Goal: Check status: Check status

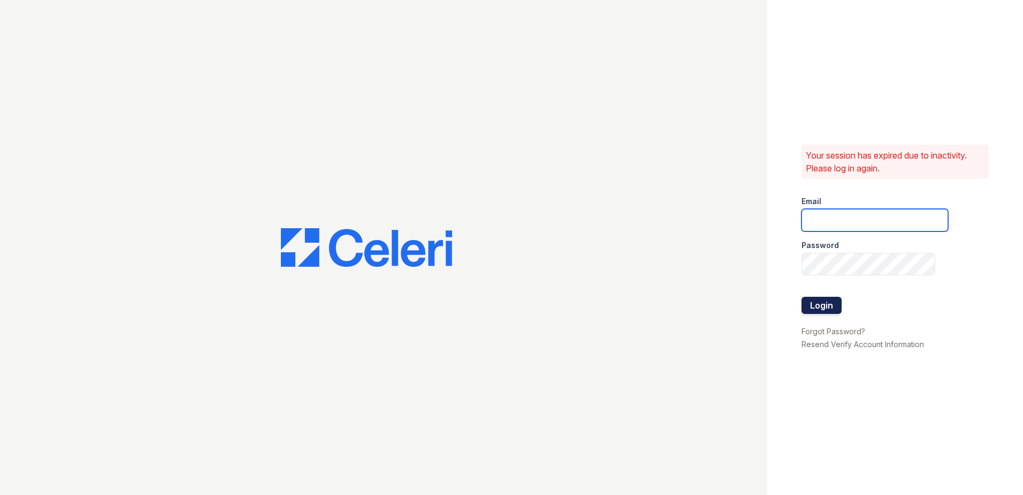
type input "SSaldana@trinity-pm.com"
click at [809, 307] on button "Login" at bounding box center [822, 304] width 40 height 17
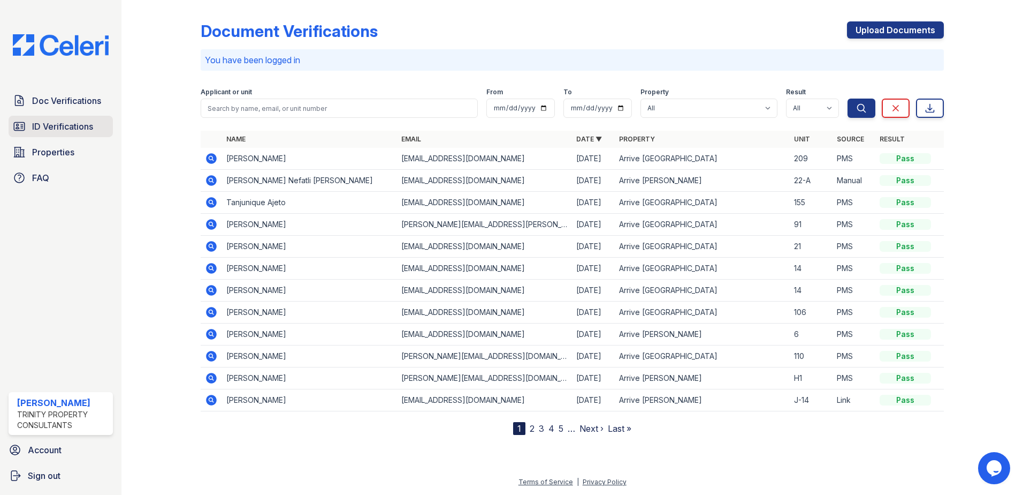
click at [74, 128] on span "ID Verifications" at bounding box center [62, 126] width 61 height 13
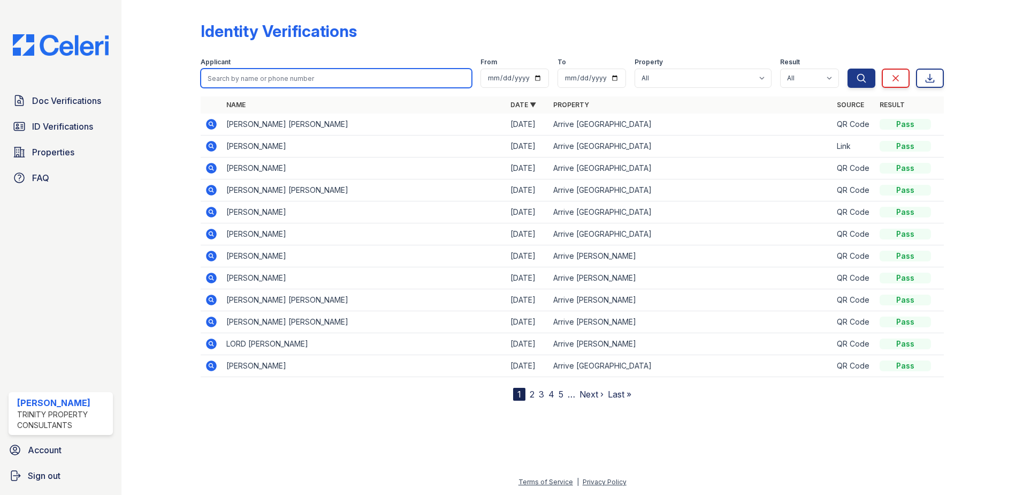
click at [254, 78] on input "search" at bounding box center [336, 78] width 271 height 19
type input "pedro"
click at [848, 69] on button "Search" at bounding box center [862, 78] width 28 height 19
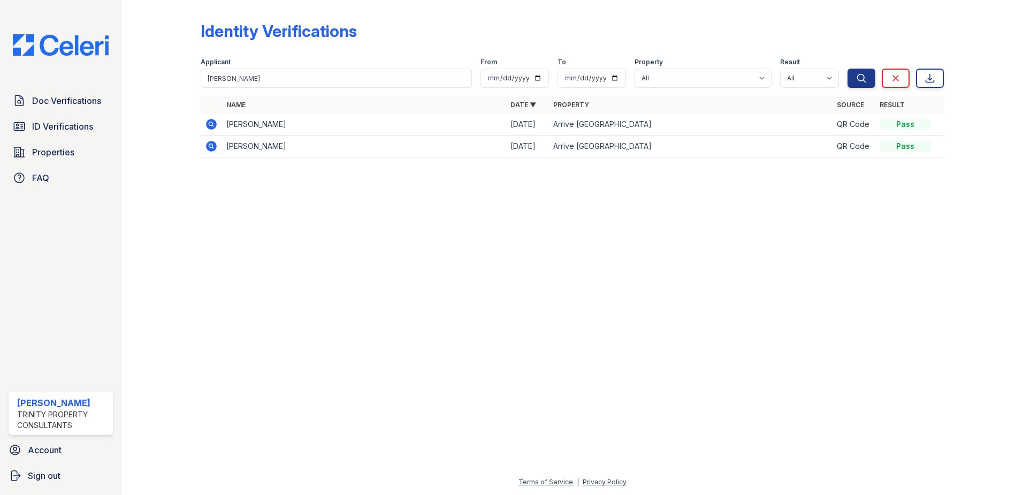
click at [211, 123] on icon at bounding box center [210, 123] width 3 height 3
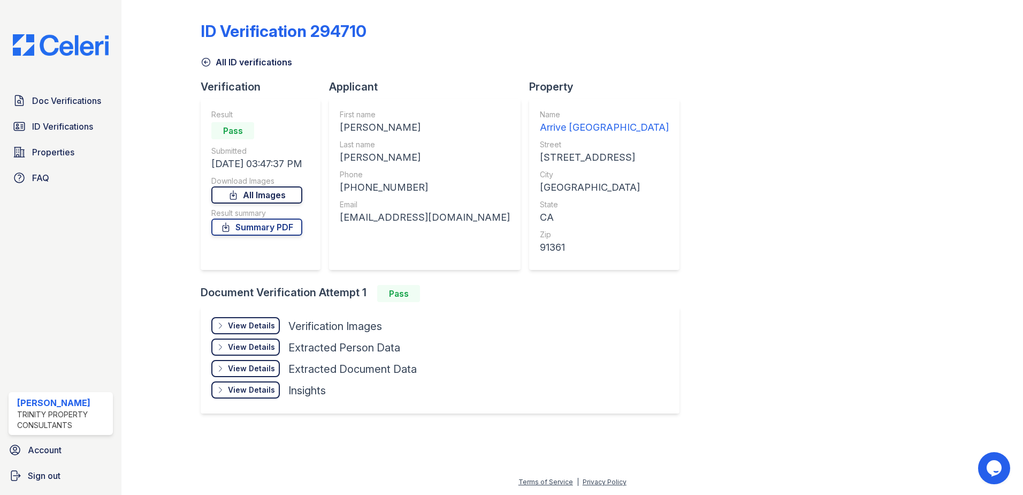
click at [286, 193] on link "All Images" at bounding box center [256, 194] width 91 height 17
